Goal: Feedback & Contribution: Submit feedback/report problem

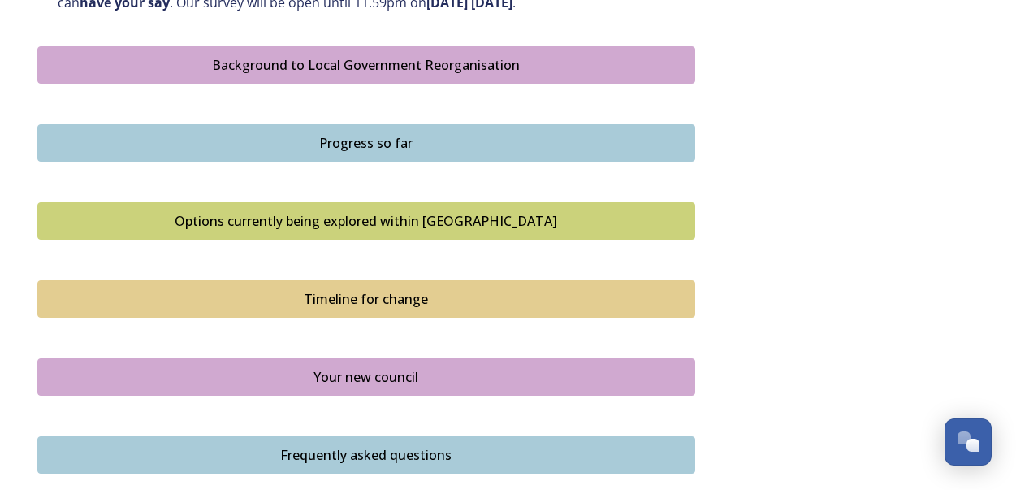
scroll to position [935, 0]
click at [317, 366] on div "Your new council" at bounding box center [366, 375] width 640 height 19
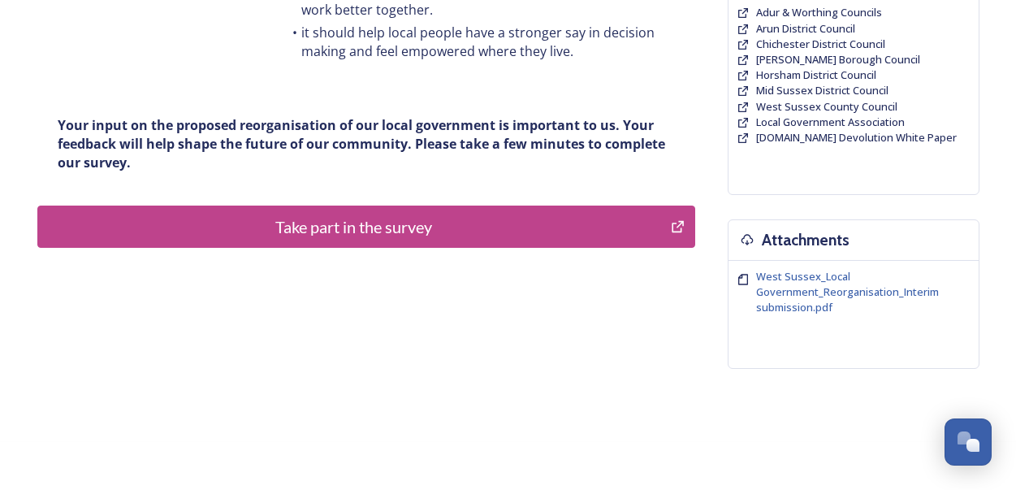
scroll to position [438, 0]
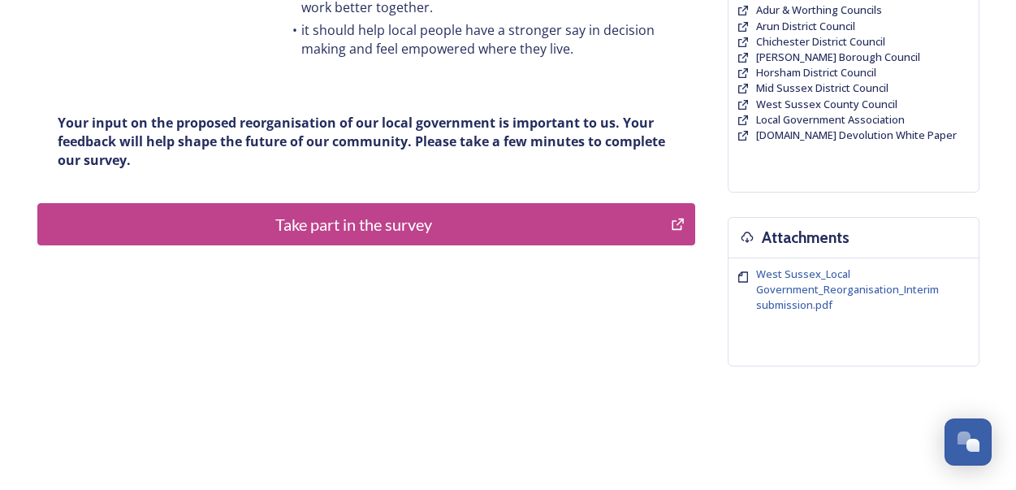
click at [258, 214] on div "Take part in the survey" at bounding box center [354, 224] width 616 height 24
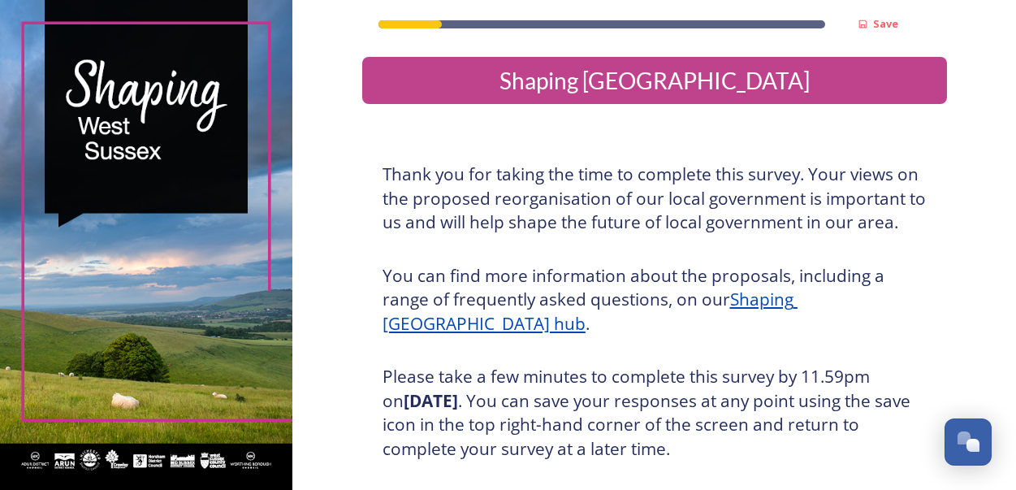
drag, startPoint x: 1007, startPoint y: 251, endPoint x: 1020, endPoint y: 354, distance: 103.9
click at [1015, 354] on html "Save Shaping [GEOGRAPHIC_DATA] Thank you for taking the time to complete this s…" at bounding box center [508, 245] width 1016 height 490
click at [869, 336] on h3 "You can find more information about the proposals, including a range of frequen…" at bounding box center [654, 300] width 544 height 72
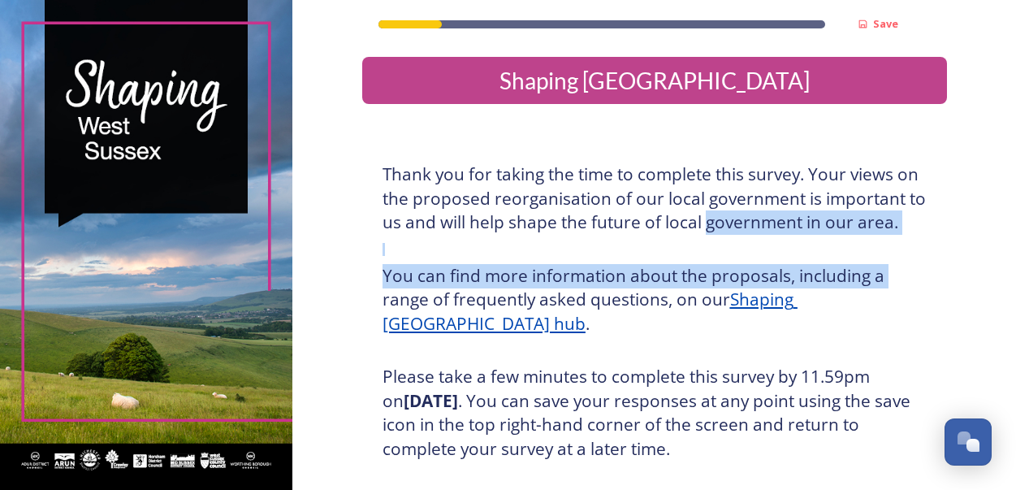
drag, startPoint x: 1010, startPoint y: 218, endPoint x: 1020, endPoint y: 280, distance: 63.3
click at [1015, 280] on html "Save Shaping [GEOGRAPHIC_DATA] Thank you for taking the time to complete this s…" at bounding box center [508, 245] width 1016 height 490
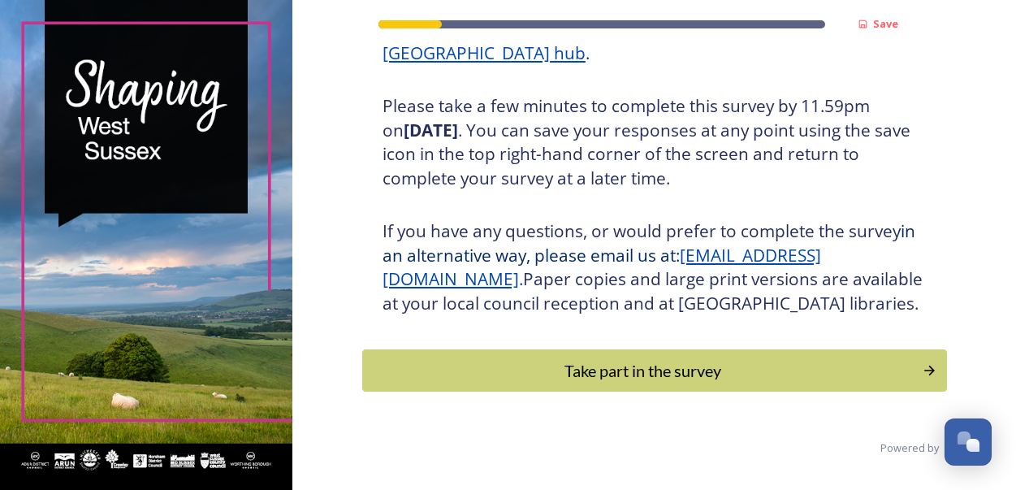
scroll to position [271, 0]
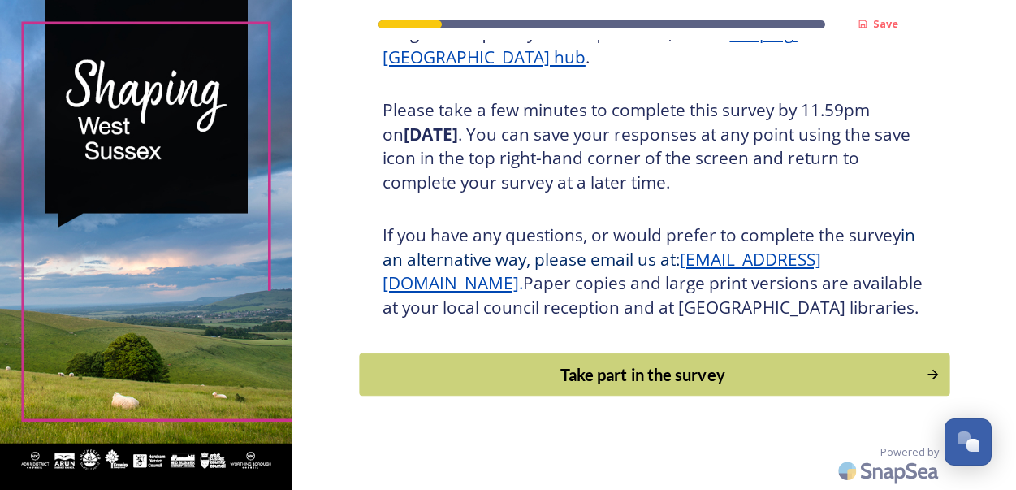
drag, startPoint x: 705, startPoint y: 409, endPoint x: 648, endPoint y: 409, distance: 57.6
click at [648, 386] on div "Take part in the survey" at bounding box center [642, 374] width 549 height 24
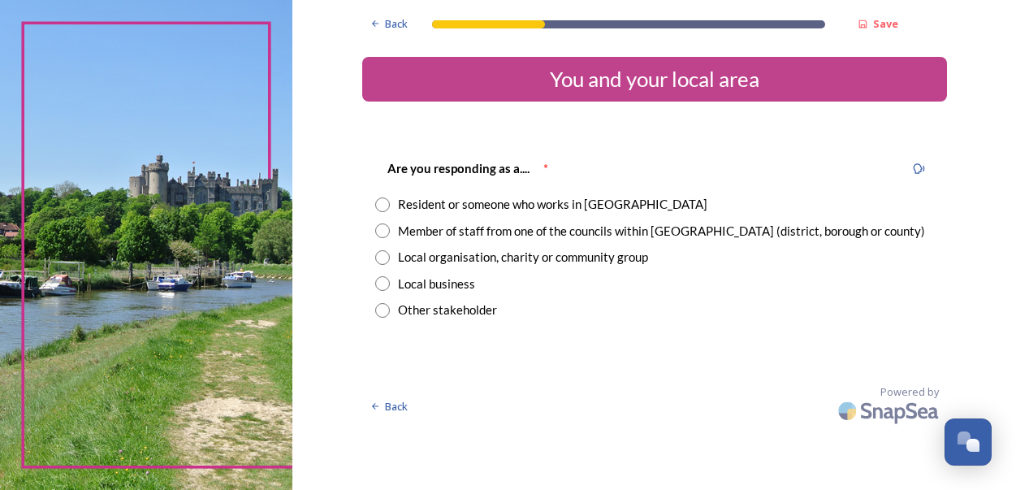
click at [390, 201] on input "radio" at bounding box center [382, 204] width 15 height 15
radio input "true"
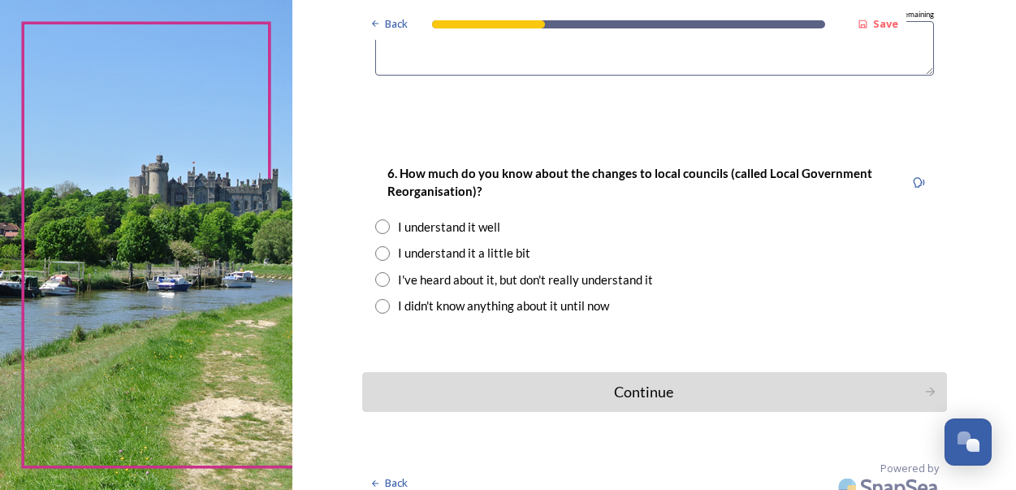
scroll to position [1405, 0]
click at [602, 382] on div "Continue" at bounding box center [643, 393] width 550 height 22
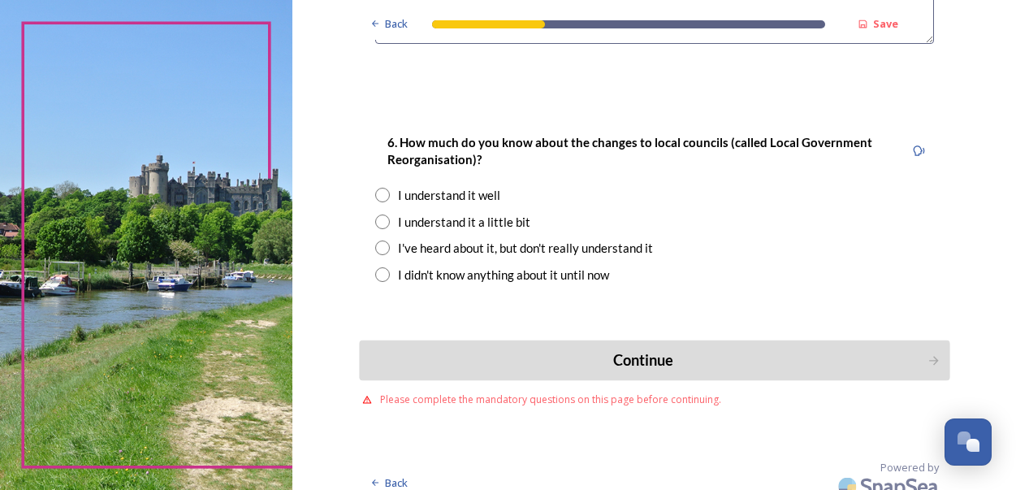
scroll to position [1453, 0]
